Goal: Task Accomplishment & Management: Manage account settings

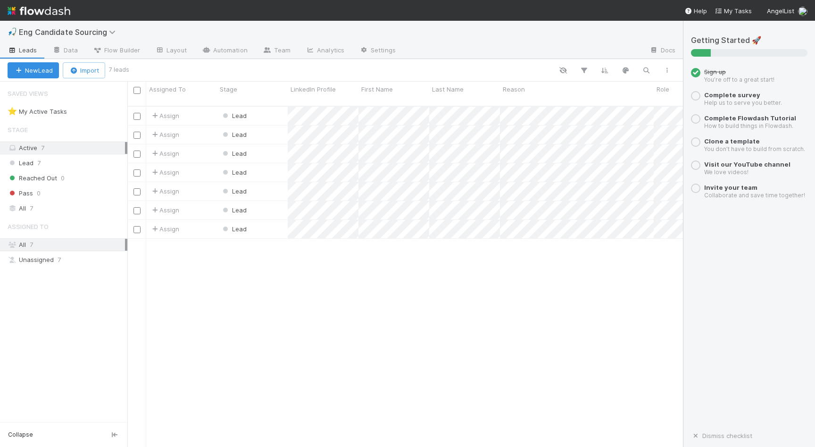
scroll to position [348, 556]
click at [137, 90] on input "checkbox" at bounding box center [136, 90] width 7 height 7
checkbox input "true"
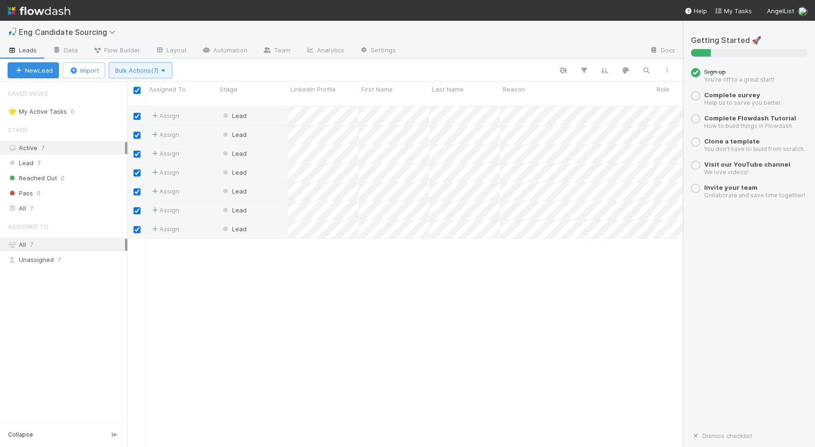
click at [139, 70] on span "Bulk Actions (7)" at bounding box center [140, 71] width 51 height 8
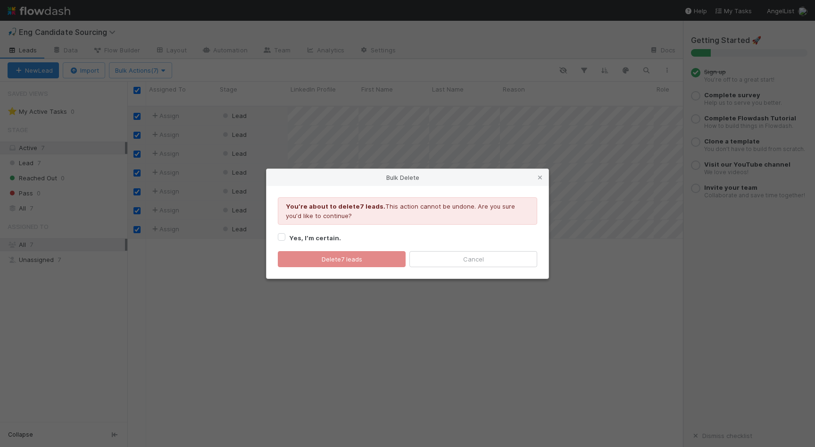
click at [318, 239] on strong "Yes, I’m certain." at bounding box center [315, 238] width 52 height 8
click at [285, 239] on input "Yes, I’m certain." at bounding box center [282, 236] width 8 height 8
checkbox input "true"
click at [323, 267] on div "Youʼre about to delete 7 leads . This action cannot be undone. Are you sure you…" at bounding box center [408, 232] width 282 height 92
click at [332, 255] on button "Delete 7 leads" at bounding box center [342, 259] width 128 height 16
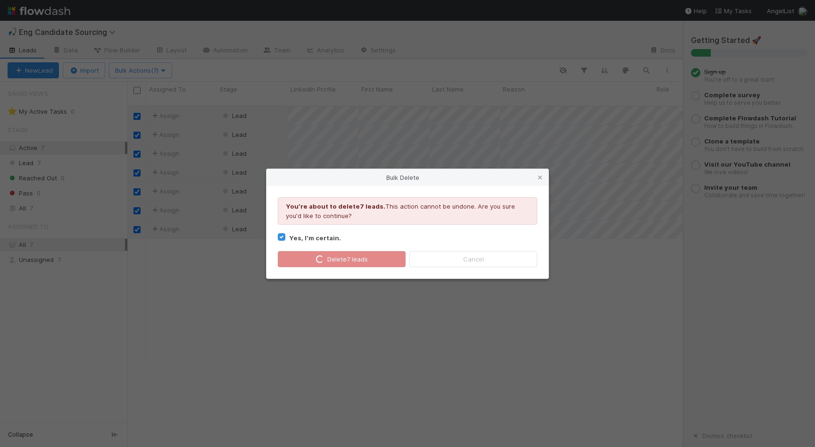
checkbox input "false"
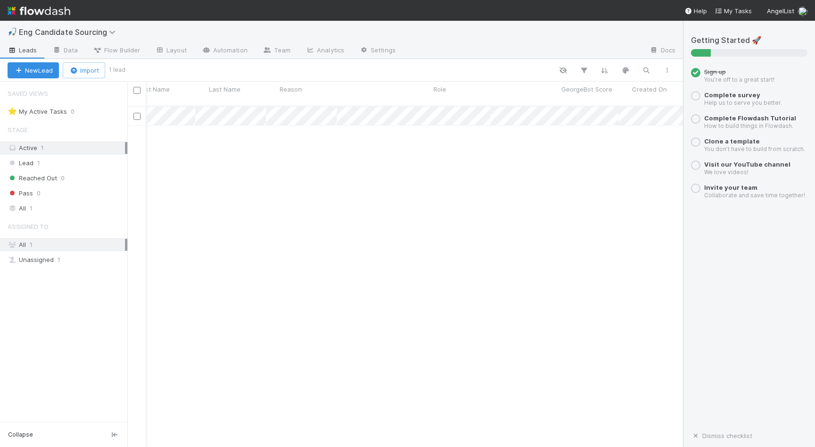
scroll to position [0, 223]
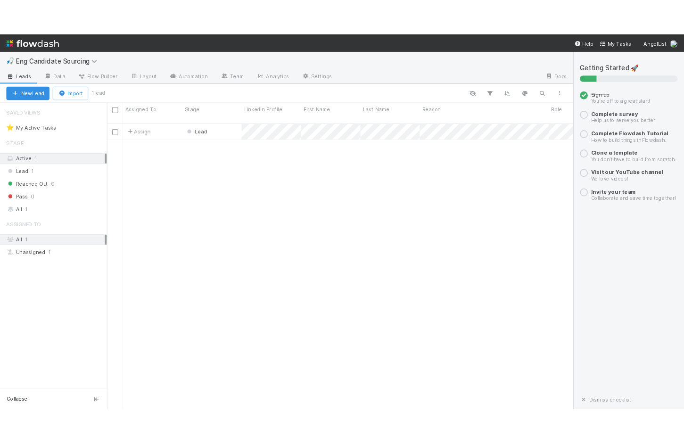
scroll to position [348, 556]
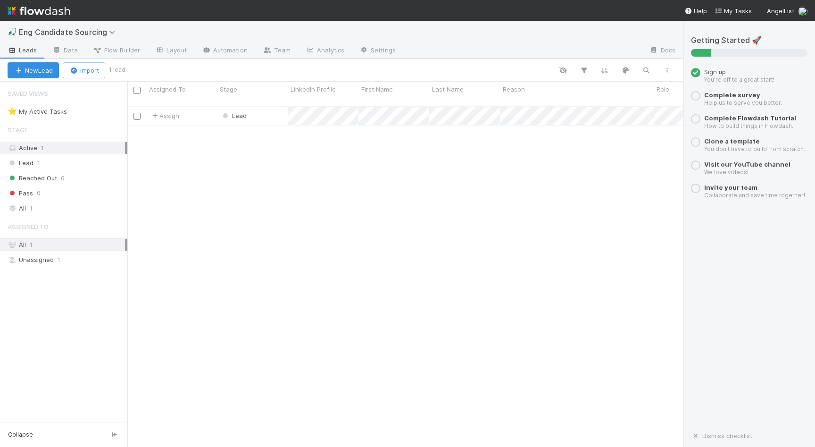
click at [326, 173] on div "Assign Lead 8/19/25, 6:01:26 PM 8/19/25, 6:01:26 PM" at bounding box center [405, 281] width 556 height 348
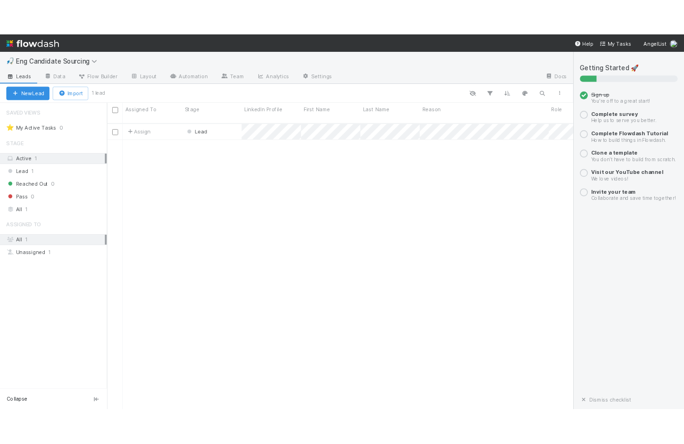
scroll to position [346, 425]
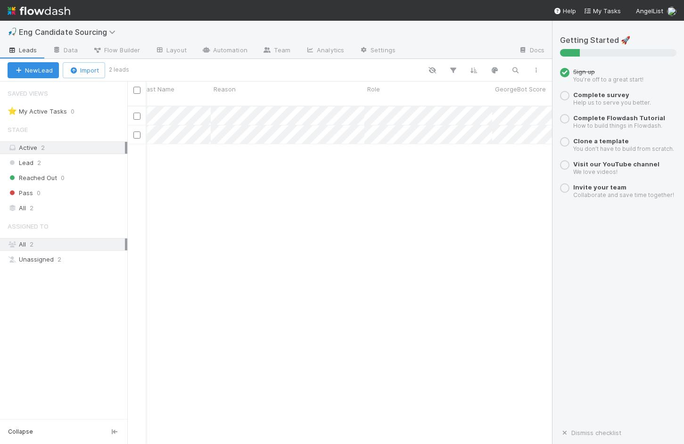
scroll to position [0, 277]
click at [271, 191] on div "Assign Lead [DATE] 6:10:49 PM [DATE] 6:10:49 PM Assign Lead [DATE] 6:01:26 PM […" at bounding box center [339, 279] width 425 height 345
click at [300, 90] on div "Reason" at bounding box center [300, 88] width 149 height 9
click at [300, 90] on div "Sort A → Z Sort Z → A Hide Edit field Delete field" at bounding box center [342, 222] width 684 height 444
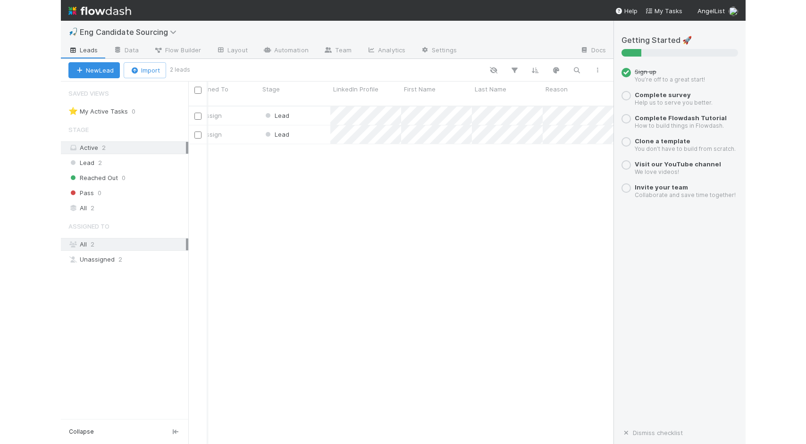
scroll to position [0, 0]
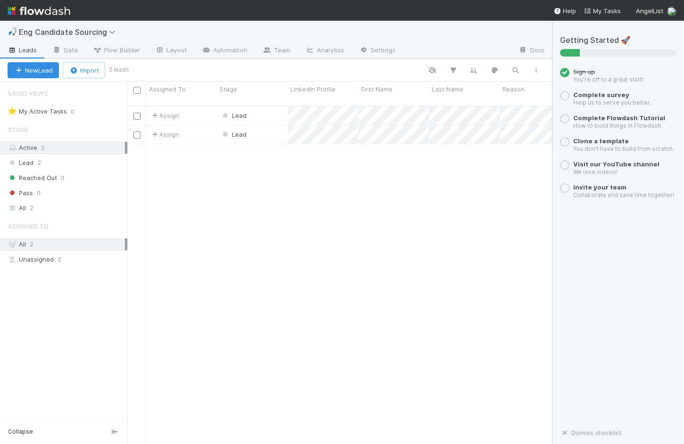
click at [198, 244] on div "Assign Lead [DATE] 6:10:49 PM [DATE] 6:10:49 PM Assign Lead [DATE] 6:01:26 PM […" at bounding box center [339, 279] width 425 height 345
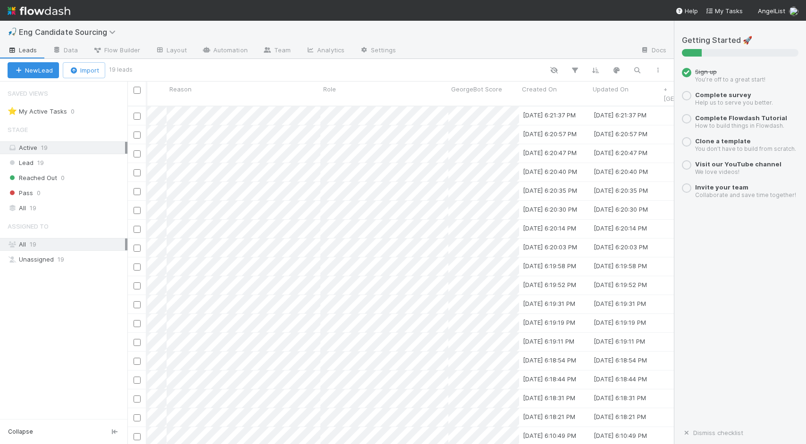
scroll to position [0, 391]
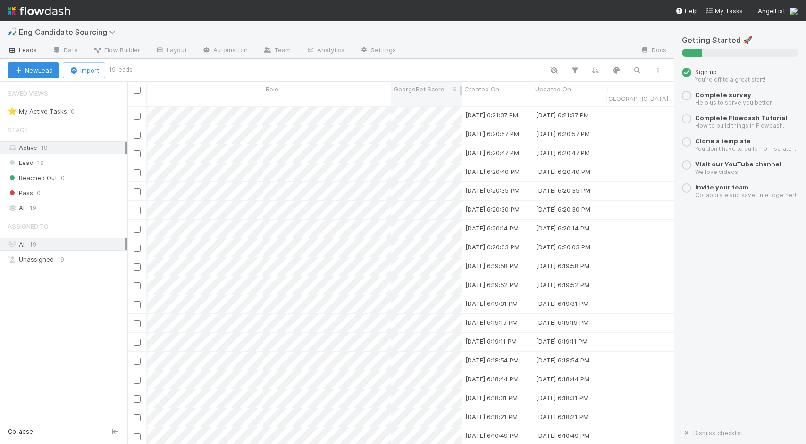
click at [426, 87] on span "GeorgeBot Score" at bounding box center [418, 88] width 51 height 9
click at [427, 117] on div "Sort Z → A" at bounding box center [448, 121] width 108 height 14
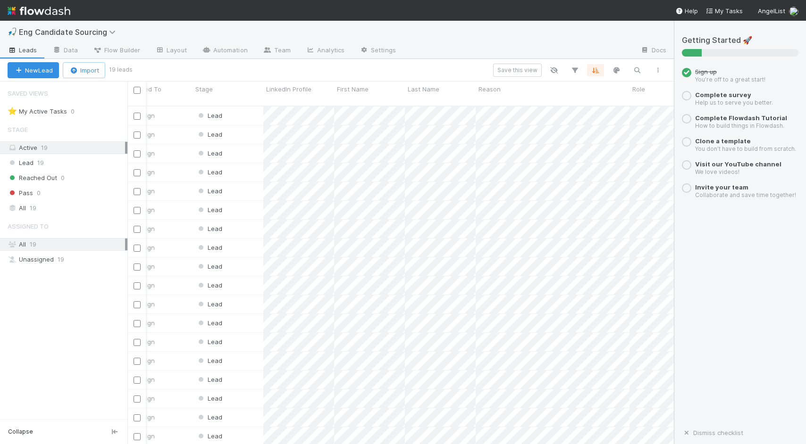
scroll to position [0, 0]
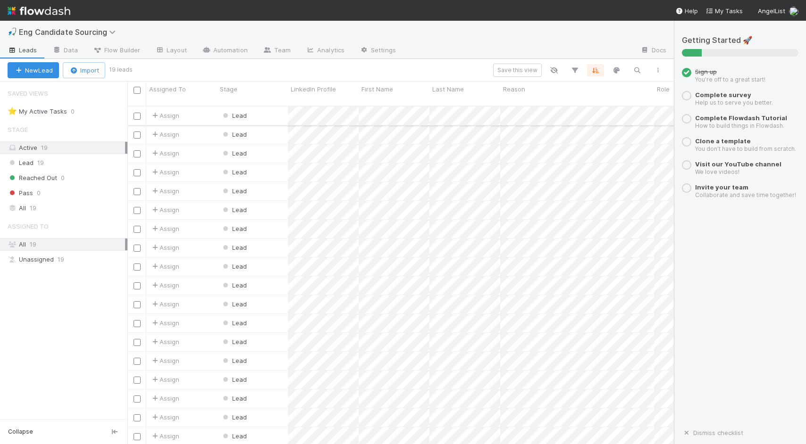
click at [135, 113] on input "checkbox" at bounding box center [136, 116] width 7 height 7
click at [126, 73] on span "Bulk Actions (1)" at bounding box center [140, 71] width 50 height 8
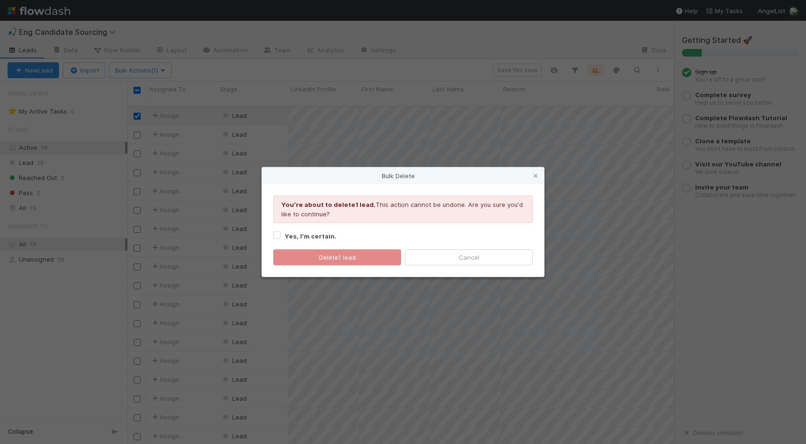
click at [319, 237] on strong "Yes, I’m certain." at bounding box center [310, 237] width 52 height 8
click at [281, 237] on input "Yes, I’m certain." at bounding box center [277, 235] width 8 height 8
checkbox input "true"
click at [322, 254] on button "Delete 1 lead" at bounding box center [337, 258] width 128 height 16
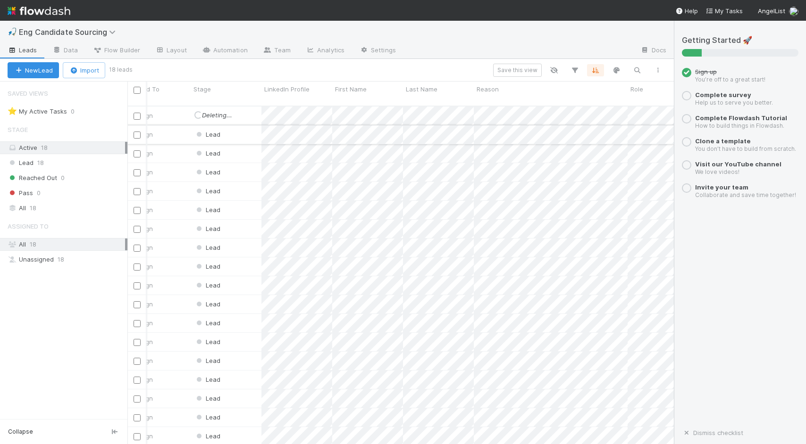
scroll to position [0, 45]
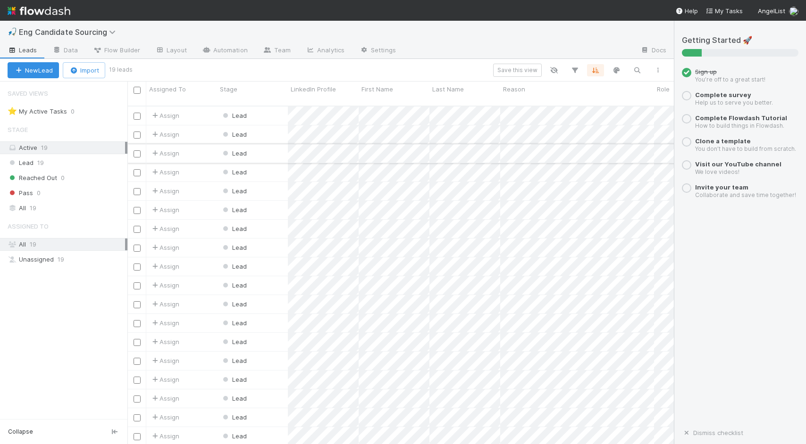
click at [217, 152] on div "Lead" at bounding box center [252, 153] width 71 height 18
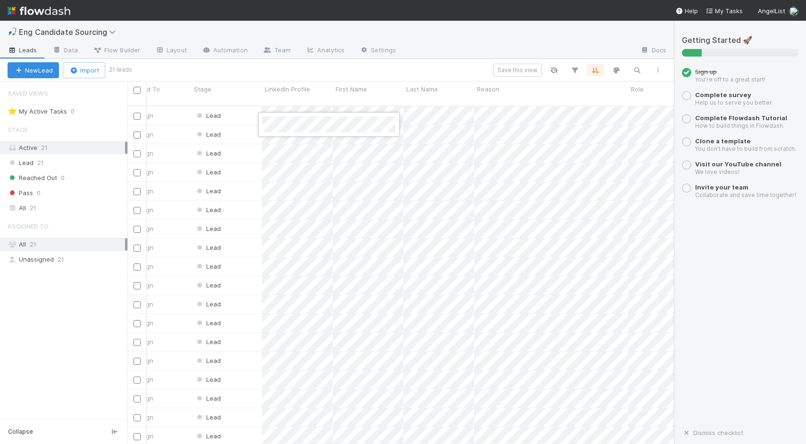
click at [299, 149] on div at bounding box center [403, 222] width 806 height 444
click at [311, 164] on div at bounding box center [403, 222] width 806 height 444
